Goal: Entertainment & Leisure: Consume media (video, audio)

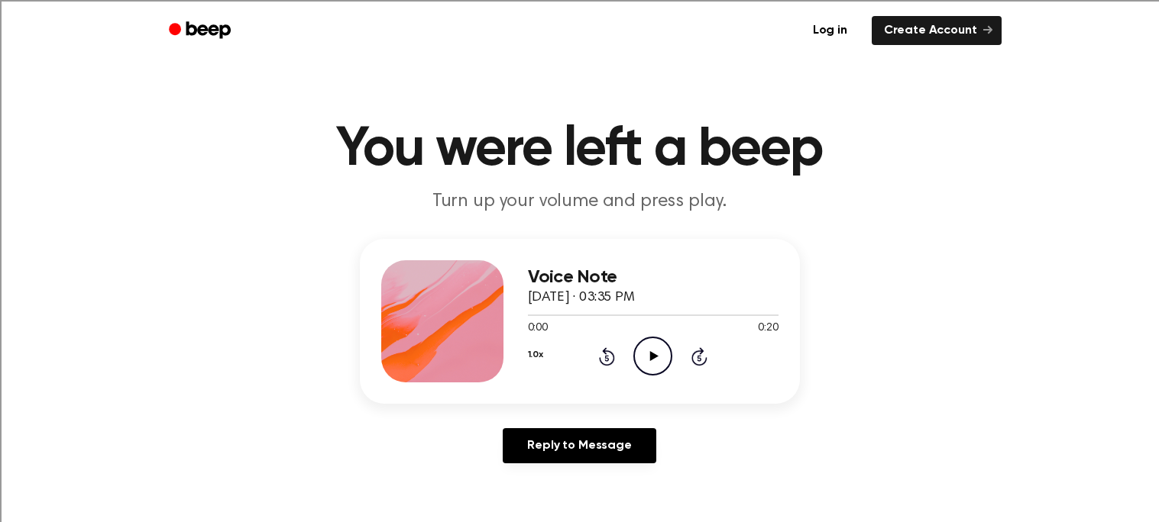
click at [648, 344] on icon "Play Audio" at bounding box center [652, 356] width 39 height 39
click at [639, 355] on icon "Play Audio" at bounding box center [652, 356] width 39 height 39
click at [645, 352] on icon "Play Audio" at bounding box center [652, 356] width 39 height 39
click at [645, 359] on icon "Play Audio" at bounding box center [652, 356] width 39 height 39
click at [648, 356] on icon "Play Audio" at bounding box center [652, 356] width 39 height 39
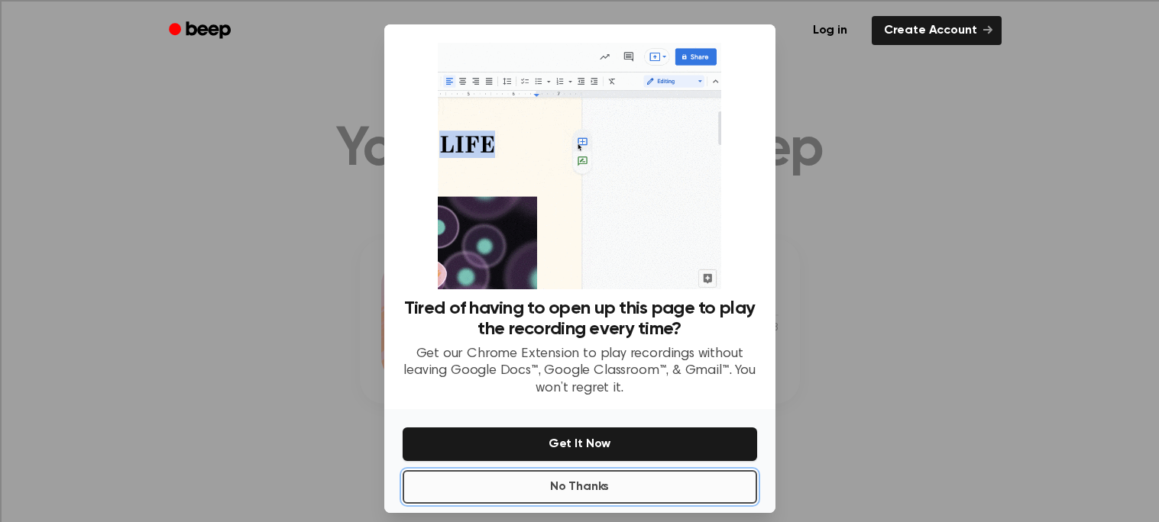
click at [554, 490] on button "No Thanks" at bounding box center [579, 487] width 354 height 34
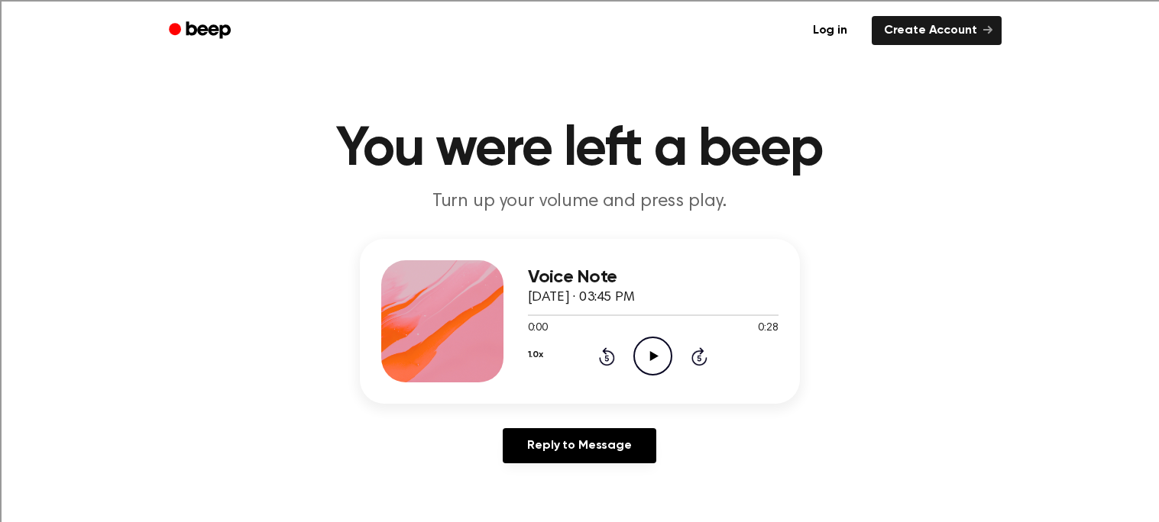
click at [648, 364] on icon "Play Audio" at bounding box center [652, 356] width 39 height 39
click at [652, 356] on icon at bounding box center [654, 356] width 8 height 10
click at [659, 364] on icon "Play Audio" at bounding box center [652, 356] width 39 height 39
click at [647, 351] on icon "Play Audio" at bounding box center [652, 356] width 39 height 39
click at [653, 348] on icon "Play Audio" at bounding box center [652, 356] width 39 height 39
